Goal: Find contact information: Find contact information

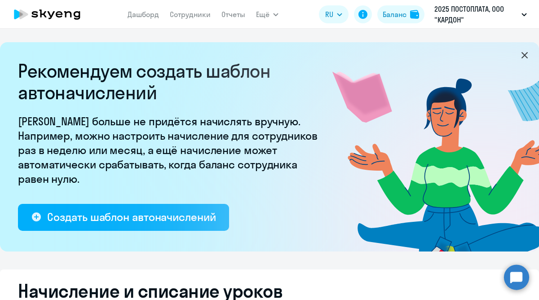
select select "10"
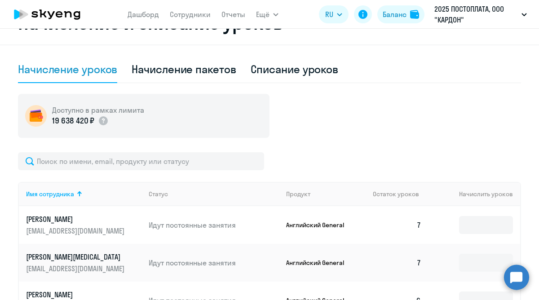
scroll to position [210, 0]
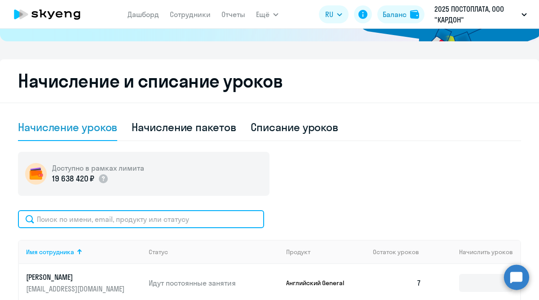
click at [152, 221] on input "text" at bounding box center [141, 219] width 246 height 18
paste input "[EMAIL_ADDRESS][DOMAIN_NAME]"
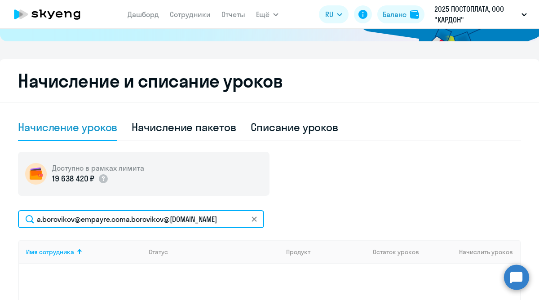
drag, startPoint x: 220, startPoint y: 224, endPoint x: 126, endPoint y: 221, distance: 93.9
click at [126, 221] on input "a.borovikov@empayre.coma.borovikov@[DOMAIN_NAME]" at bounding box center [141, 219] width 246 height 18
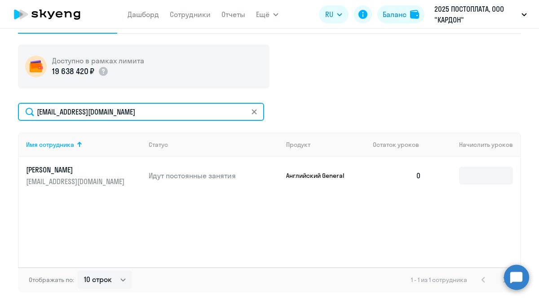
scroll to position [321, 0]
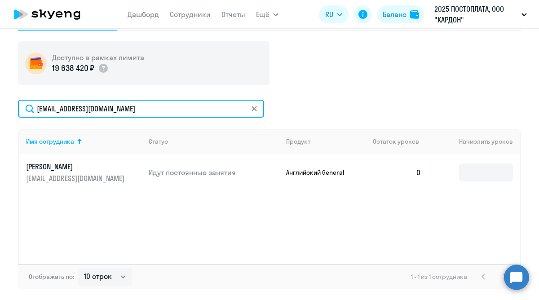
type input "[EMAIL_ADDRESS][DOMAIN_NAME]"
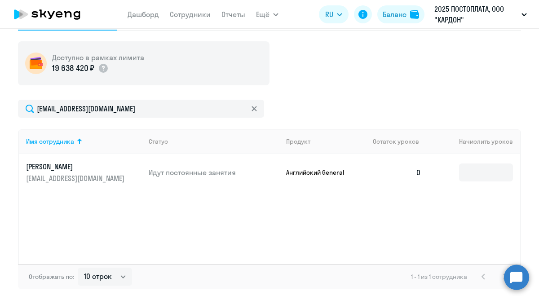
click at [386, 174] on td "0" at bounding box center [397, 173] width 63 height 38
click at [467, 175] on input at bounding box center [486, 173] width 54 height 18
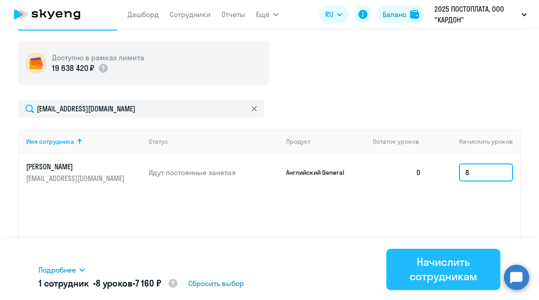
type input "8"
click at [452, 261] on div "Начислить сотрудникам" at bounding box center [443, 269] width 89 height 29
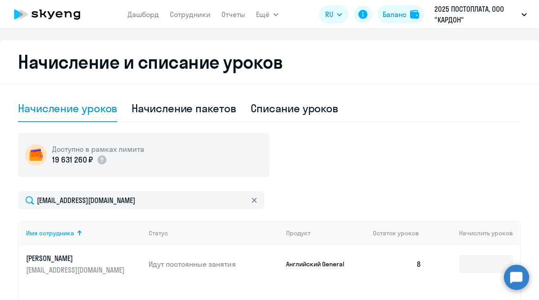
scroll to position [287, 0]
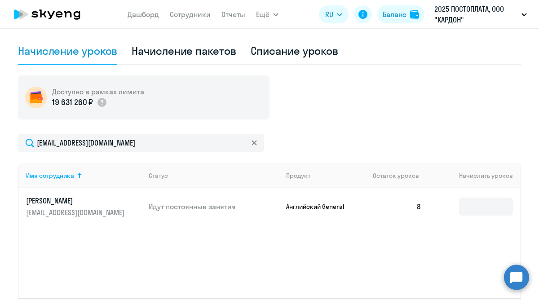
click at [254, 145] on icon at bounding box center [254, 142] width 5 height 5
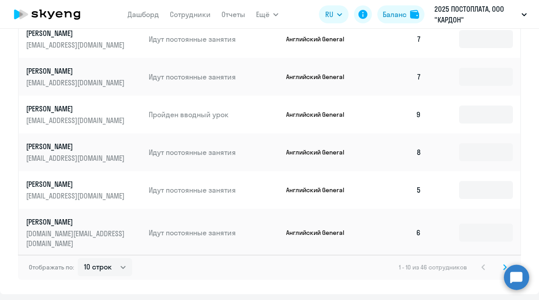
scroll to position [627, 0]
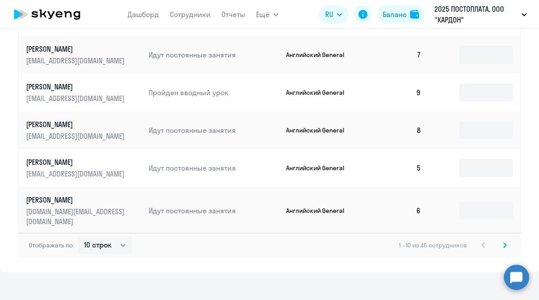
click at [504, 242] on icon at bounding box center [505, 245] width 4 height 6
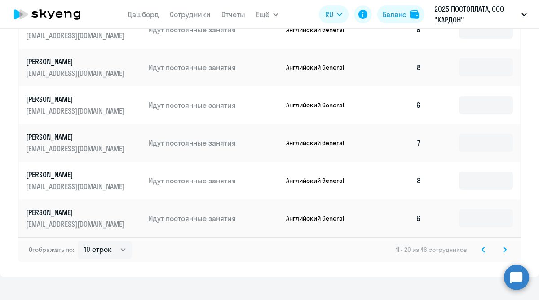
scroll to position [624, 0]
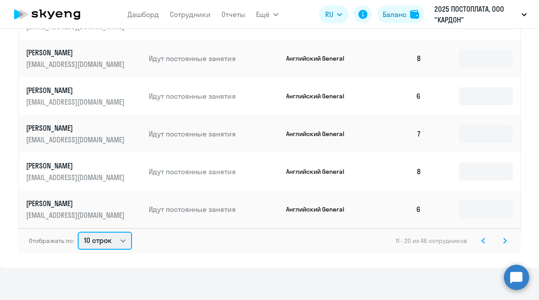
click at [115, 237] on select "10 строк 30 строк 50 строк" at bounding box center [105, 241] width 54 height 18
select select "50"
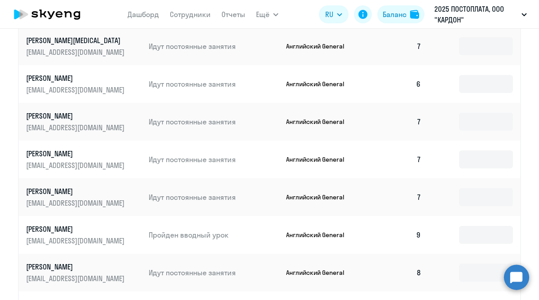
scroll to position [612, 0]
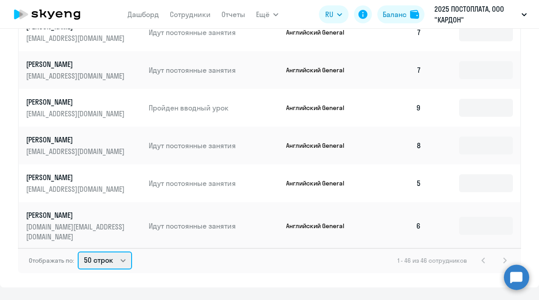
click at [117, 260] on select "10 строк 30 строк 50 строк" at bounding box center [105, 261] width 54 height 18
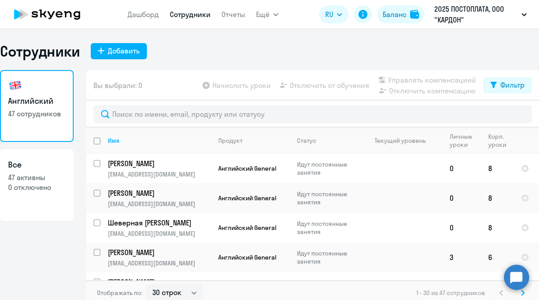
select select "30"
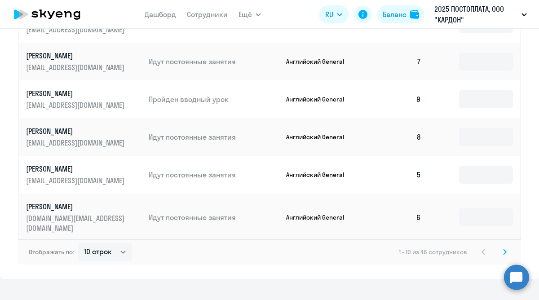
scroll to position [627, 0]
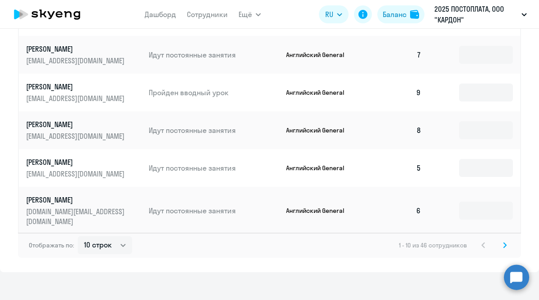
click at [117, 233] on div "Отображать по: 10 строк 30 строк 50 строк 1 - 10 из 46 сотрудников" at bounding box center [269, 245] width 503 height 25
click at [119, 239] on select "10 строк 30 строк 50 строк" at bounding box center [105, 245] width 54 height 18
select select "50"
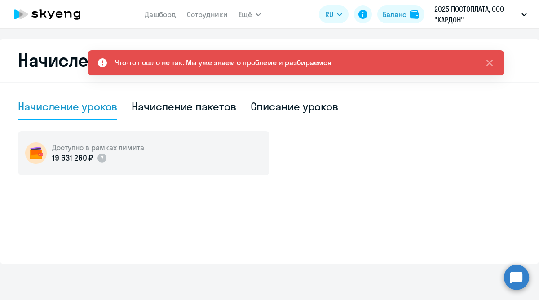
click at [250, 68] on div "Что-то пошло не так. Мы уже знаем о проблеме и разбираемся" at bounding box center [296, 62] width 416 height 25
click at [494, 63] on icon at bounding box center [489, 63] width 11 height 11
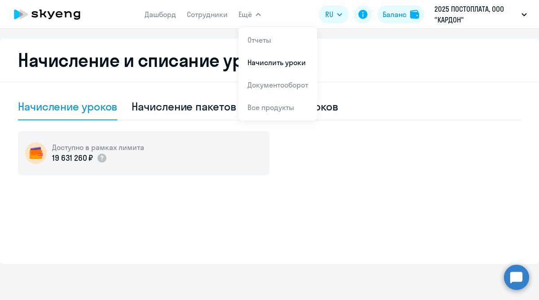
click at [355, 144] on div "Доступно в рамках лимита 19 631 260 ₽" at bounding box center [269, 153] width 503 height 44
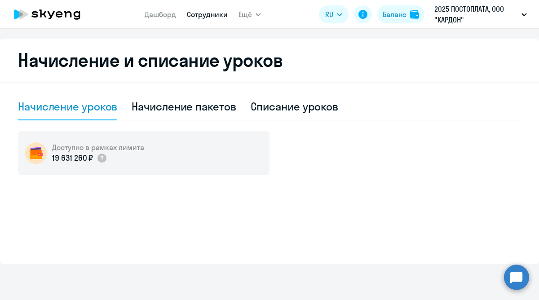
click at [206, 12] on link "Сотрудники" at bounding box center [207, 14] width 41 height 9
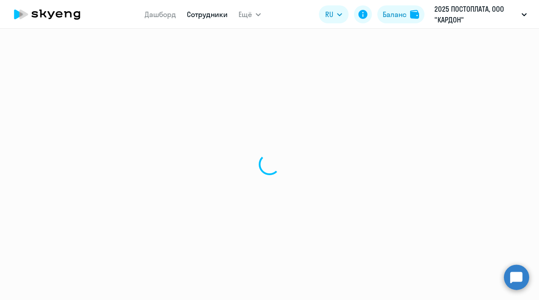
select select "30"
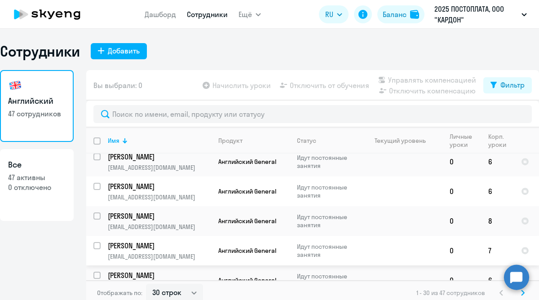
scroll to position [5, 0]
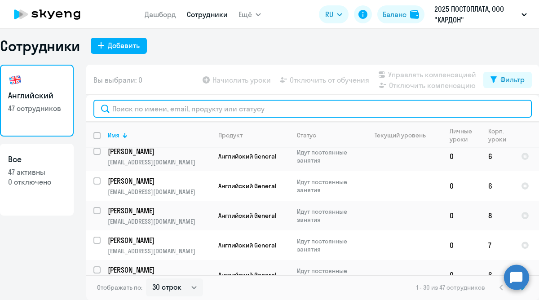
click at [255, 111] on input "text" at bounding box center [312, 109] width 438 height 18
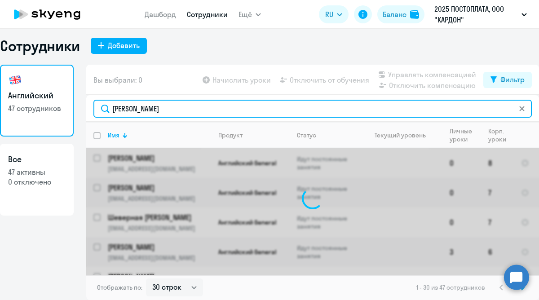
scroll to position [0, 0]
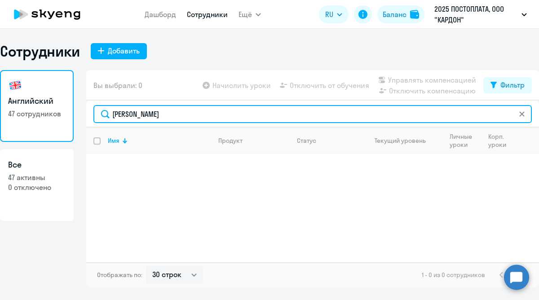
type input "смирнова"
click at [114, 114] on input "смирнова" at bounding box center [312, 114] width 438 height 18
click at [126, 116] on input "смирнова" at bounding box center [312, 114] width 438 height 18
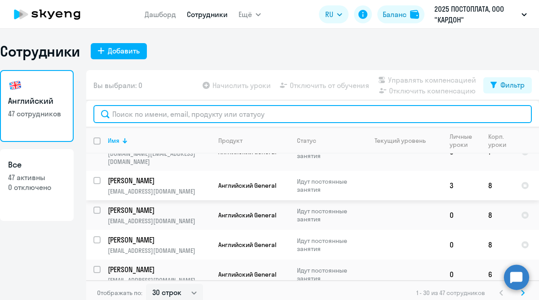
scroll to position [756, 0]
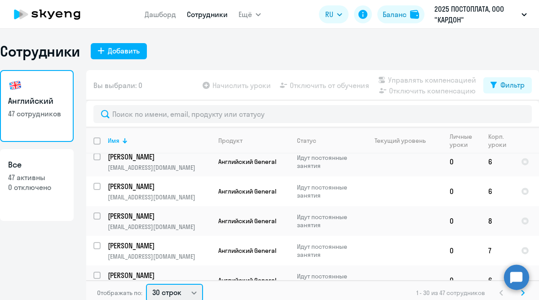
click at [180, 293] on select "30 строк 50 строк 100 строк" at bounding box center [174, 293] width 57 height 18
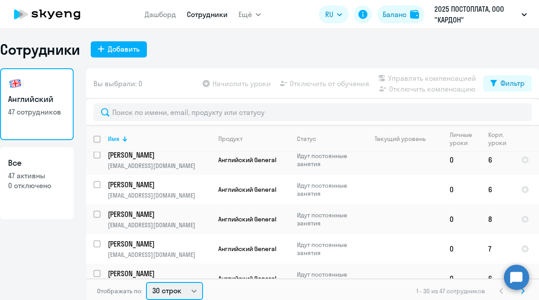
select select "100"
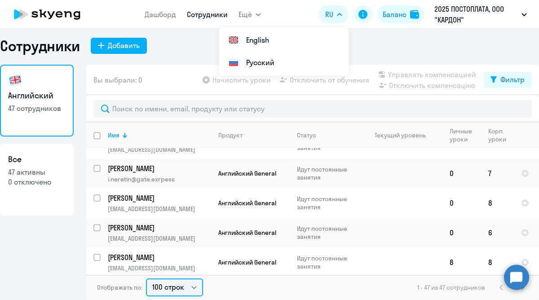
scroll to position [336, 0]
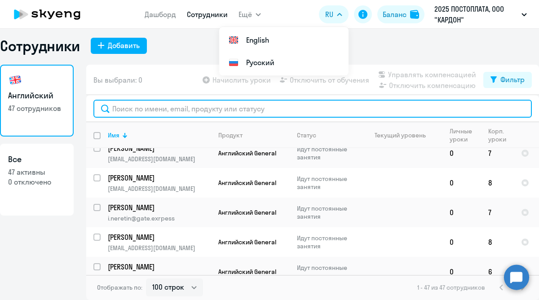
click at [244, 110] on input "text" at bounding box center [312, 109] width 438 height 18
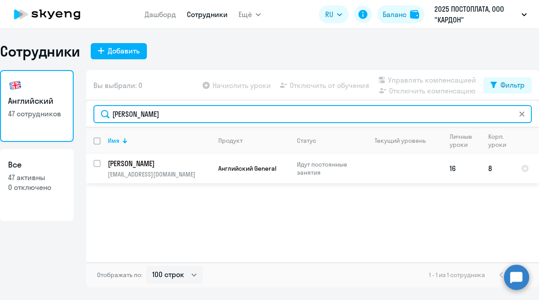
scroll to position [0, 0]
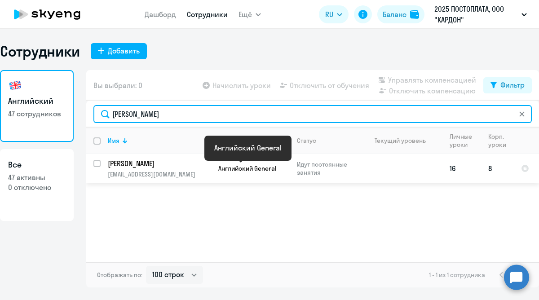
type input "рыбин"
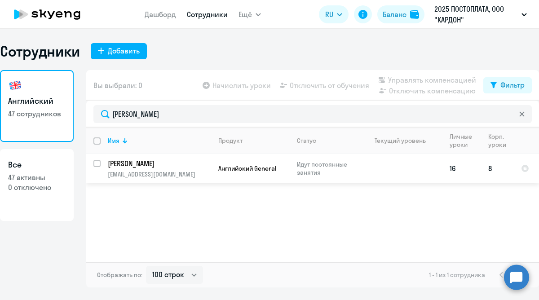
click at [189, 159] on p "[PERSON_NAME]" at bounding box center [159, 164] width 102 height 10
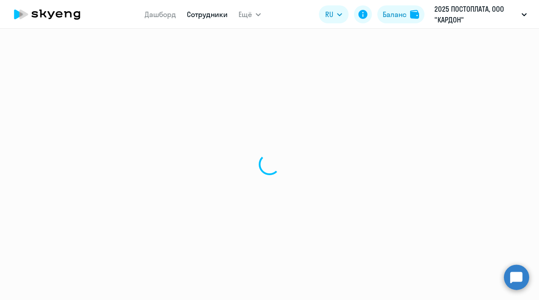
select select "english"
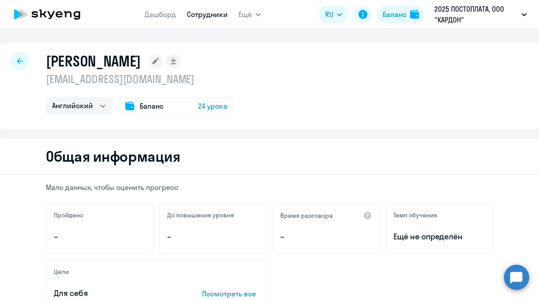
drag, startPoint x: 164, startPoint y: 84, endPoint x: 30, endPoint y: 80, distance: 134.8
click at [30, 80] on div "Рыбин Егор Александрович e.rybin@teamjet.com Английский Баланс 24 урока" at bounding box center [269, 86] width 539 height 86
click at [182, 85] on p "[EMAIL_ADDRESS][DOMAIN_NAME]" at bounding box center [140, 79] width 188 height 14
drag, startPoint x: 160, startPoint y: 81, endPoint x: 45, endPoint y: 80, distance: 115.0
click at [46, 80] on p "[EMAIL_ADDRESS][DOMAIN_NAME]" at bounding box center [140, 79] width 188 height 14
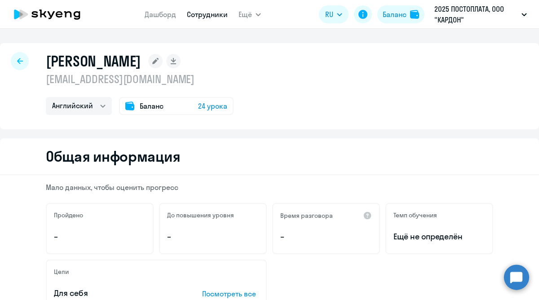
copy p "[EMAIL_ADDRESS][DOMAIN_NAME]"
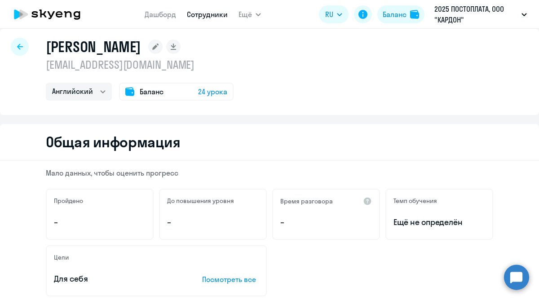
scroll to position [13, 0]
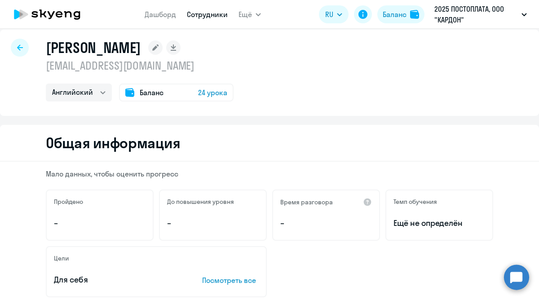
click at [19, 53] on div at bounding box center [20, 48] width 18 height 18
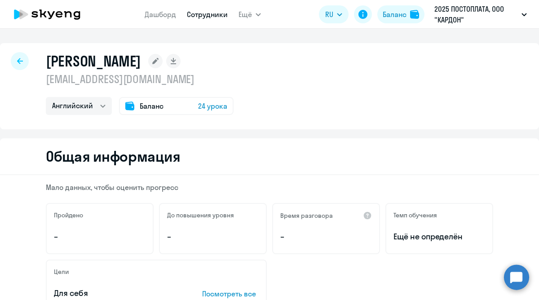
select select "30"
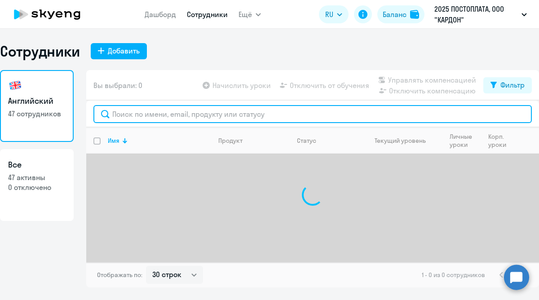
click at [131, 108] on input "text" at bounding box center [312, 114] width 438 height 18
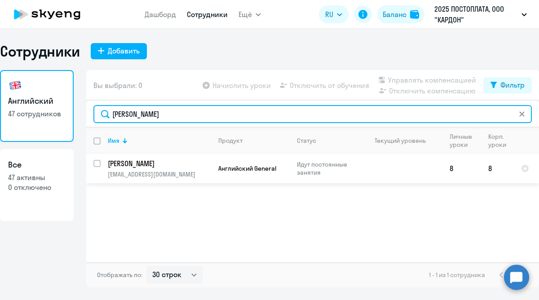
type input "елизавета"
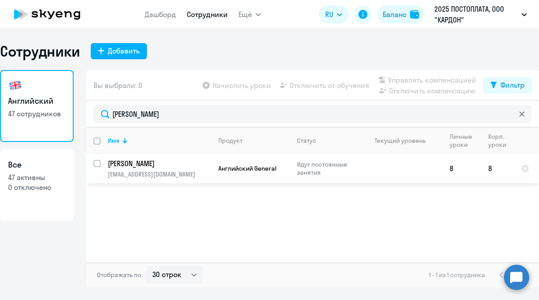
click at [142, 163] on p "[PERSON_NAME]" at bounding box center [159, 164] width 102 height 10
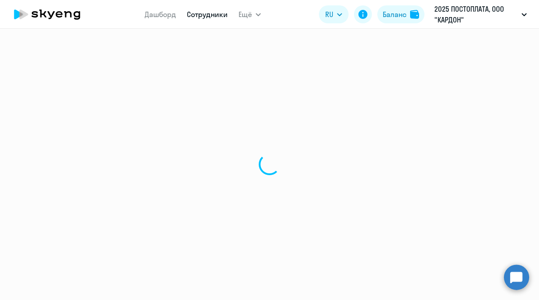
select select "english"
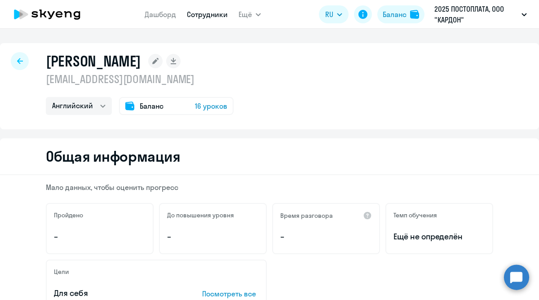
drag, startPoint x: 179, startPoint y: 76, endPoint x: 46, endPoint y: 75, distance: 133.4
click at [46, 75] on p "[EMAIL_ADDRESS][DOMAIN_NAME]" at bounding box center [140, 79] width 188 height 14
copy p "[EMAIL_ADDRESS][DOMAIN_NAME]"
